Goal: Transaction & Acquisition: Purchase product/service

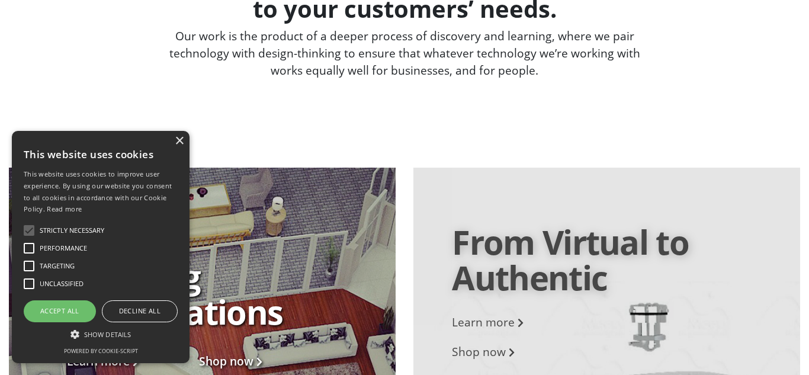
scroll to position [1632, 0]
click at [183, 143] on div "×" at bounding box center [179, 141] width 9 height 9
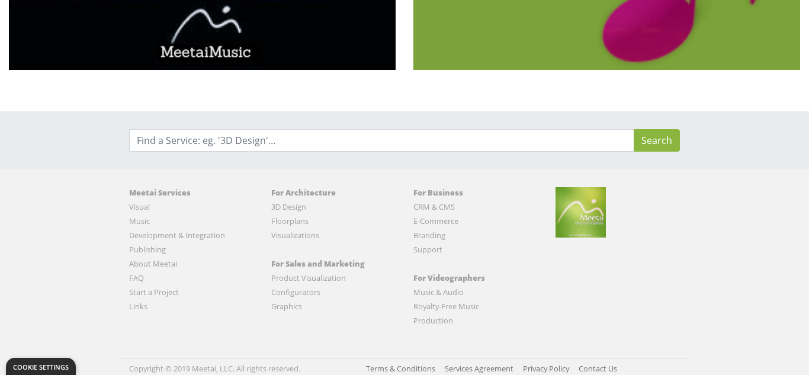
scroll to position [2548, 0]
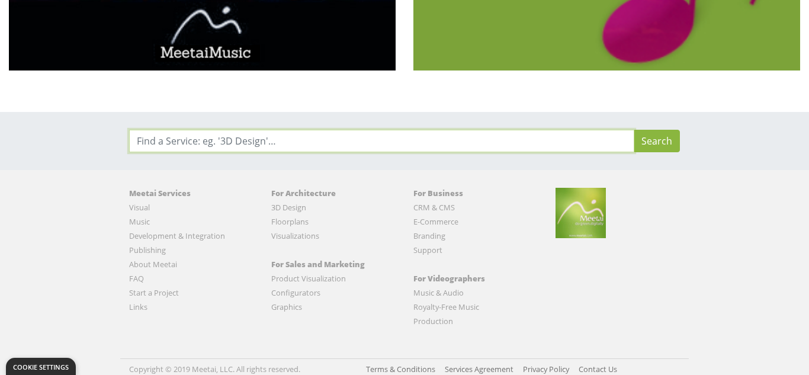
click at [215, 138] on input "Search for:" at bounding box center [381, 141] width 505 height 23
type input "woman in [GEOGRAPHIC_DATA]"
click at [634, 130] on button "Search" at bounding box center [657, 141] width 46 height 23
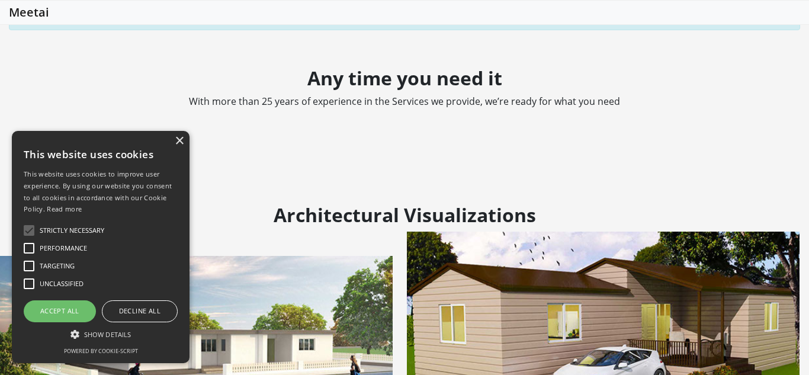
scroll to position [104, 0]
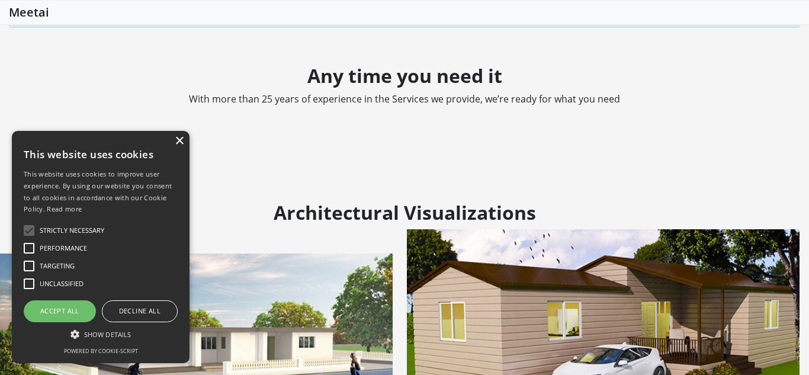
click at [179, 137] on div "×" at bounding box center [179, 141] width 9 height 9
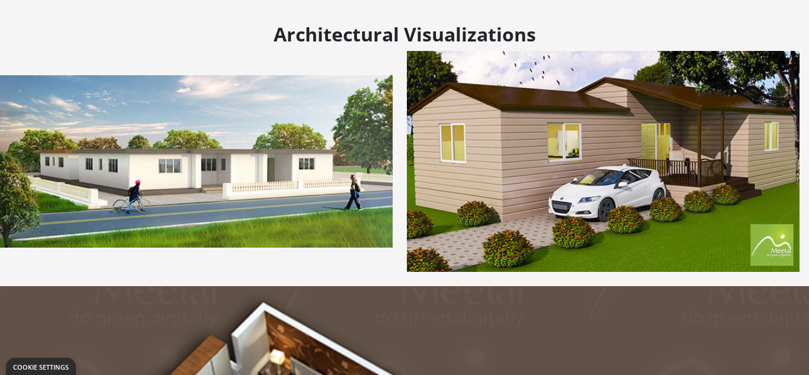
scroll to position [0, 0]
